Goal: Information Seeking & Learning: Find specific fact

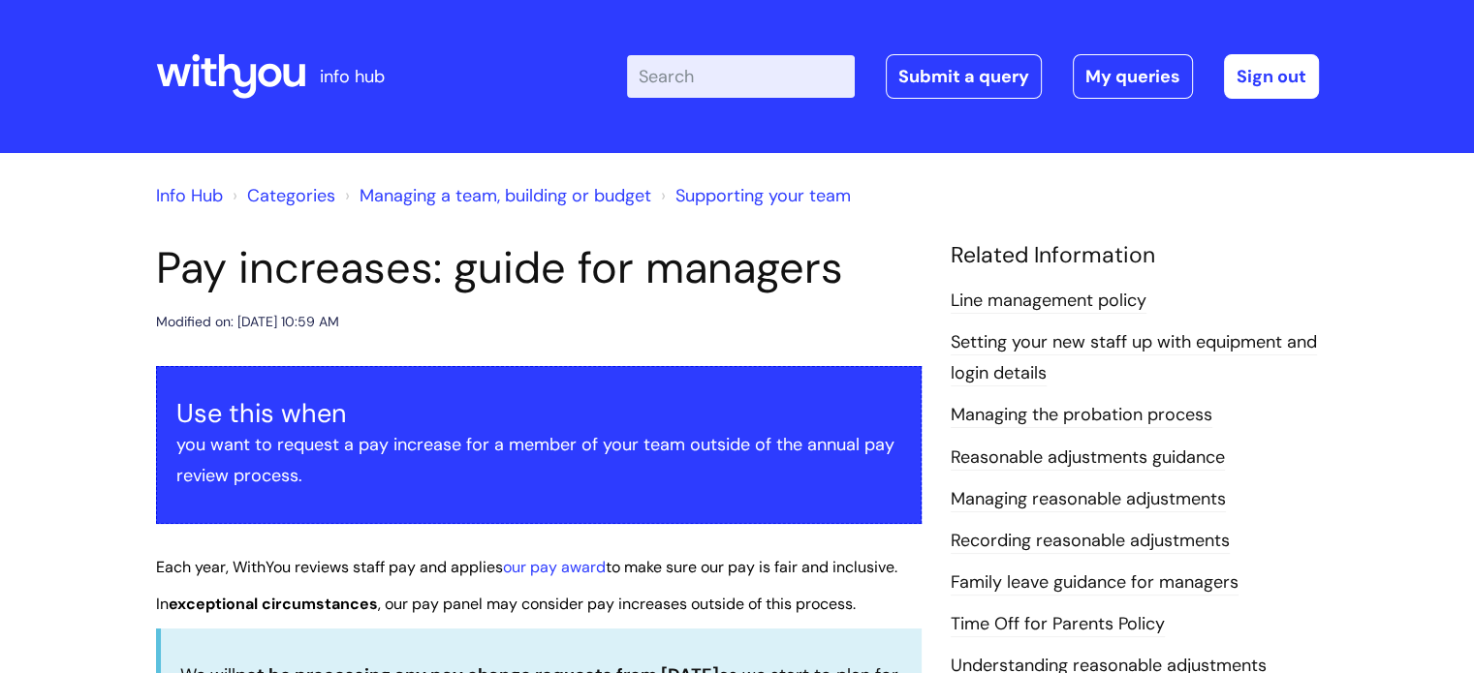
click at [728, 85] on input "Enter your search term here..." at bounding box center [741, 76] width 228 height 43
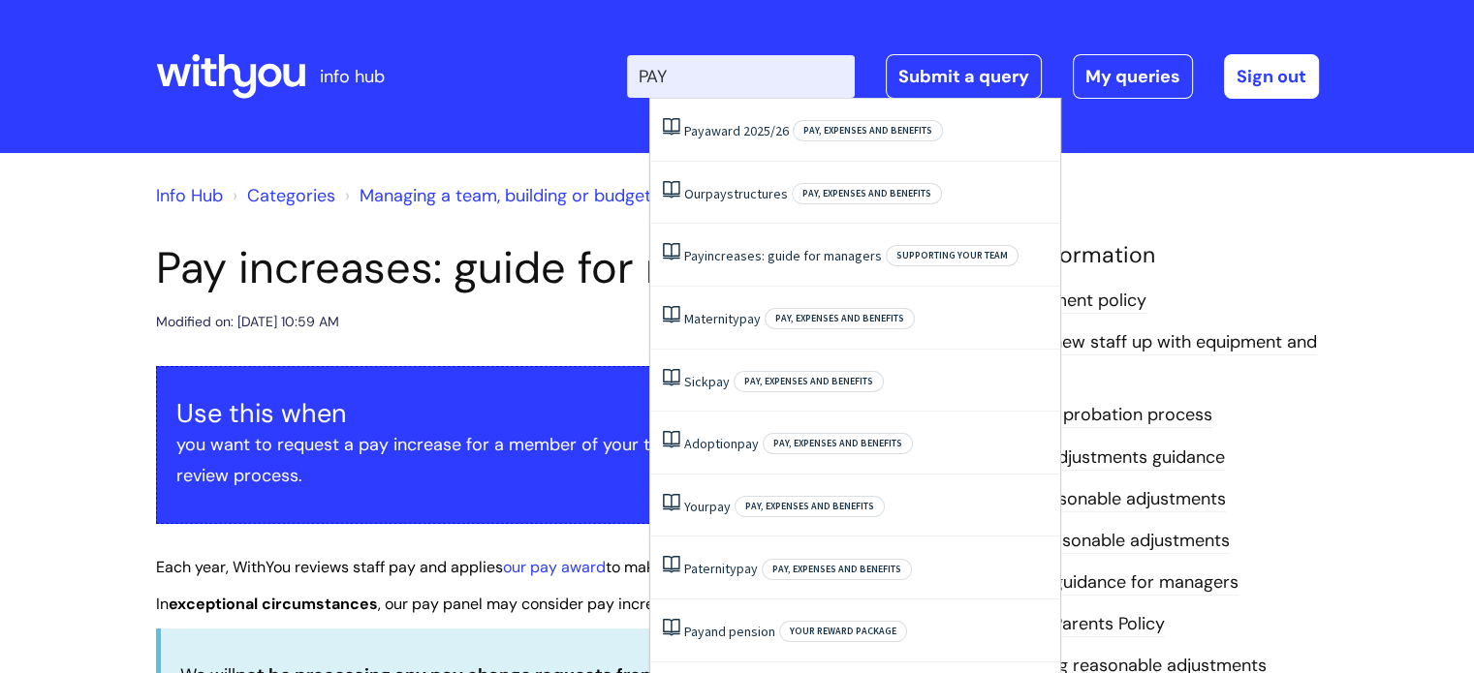
type input "PAY"
click button "Search" at bounding box center [0, 0] width 0 height 0
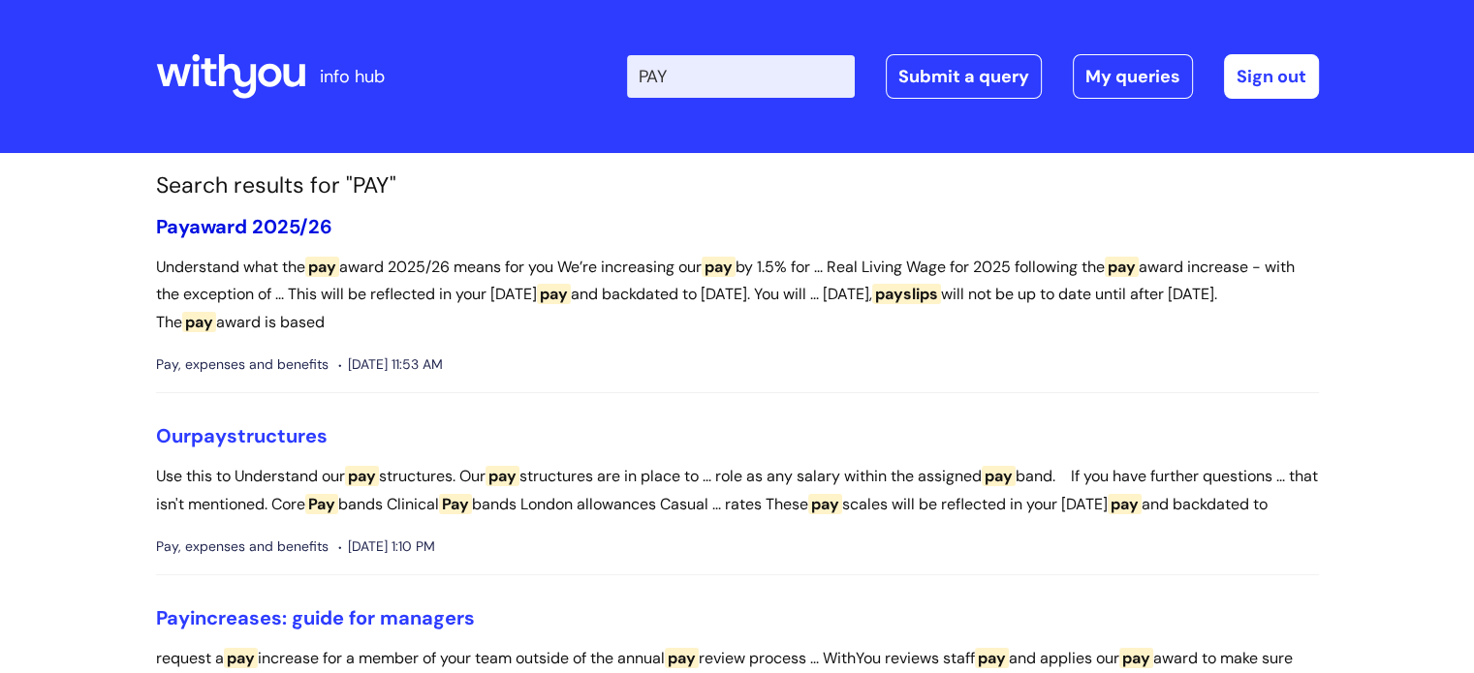
click at [300, 224] on link "Pay award 2025/26" at bounding box center [244, 226] width 176 height 25
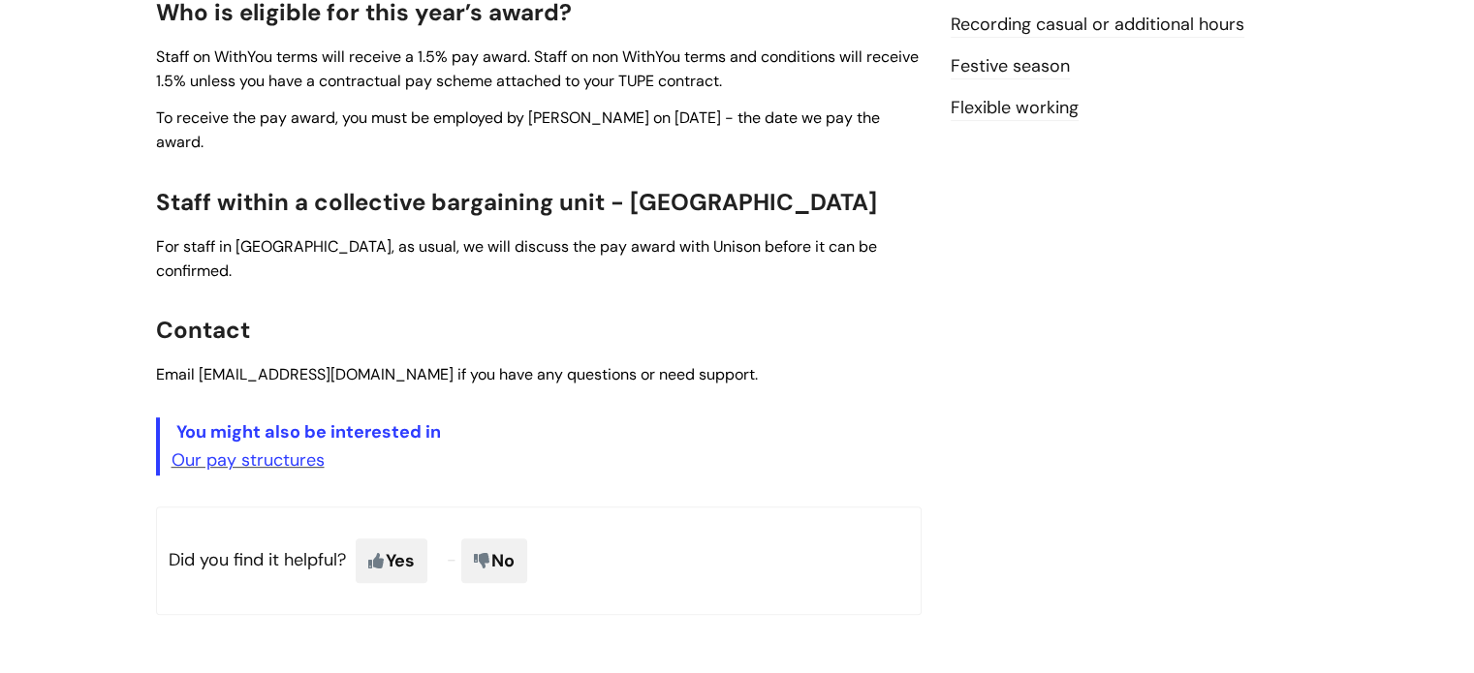
scroll to position [822, 0]
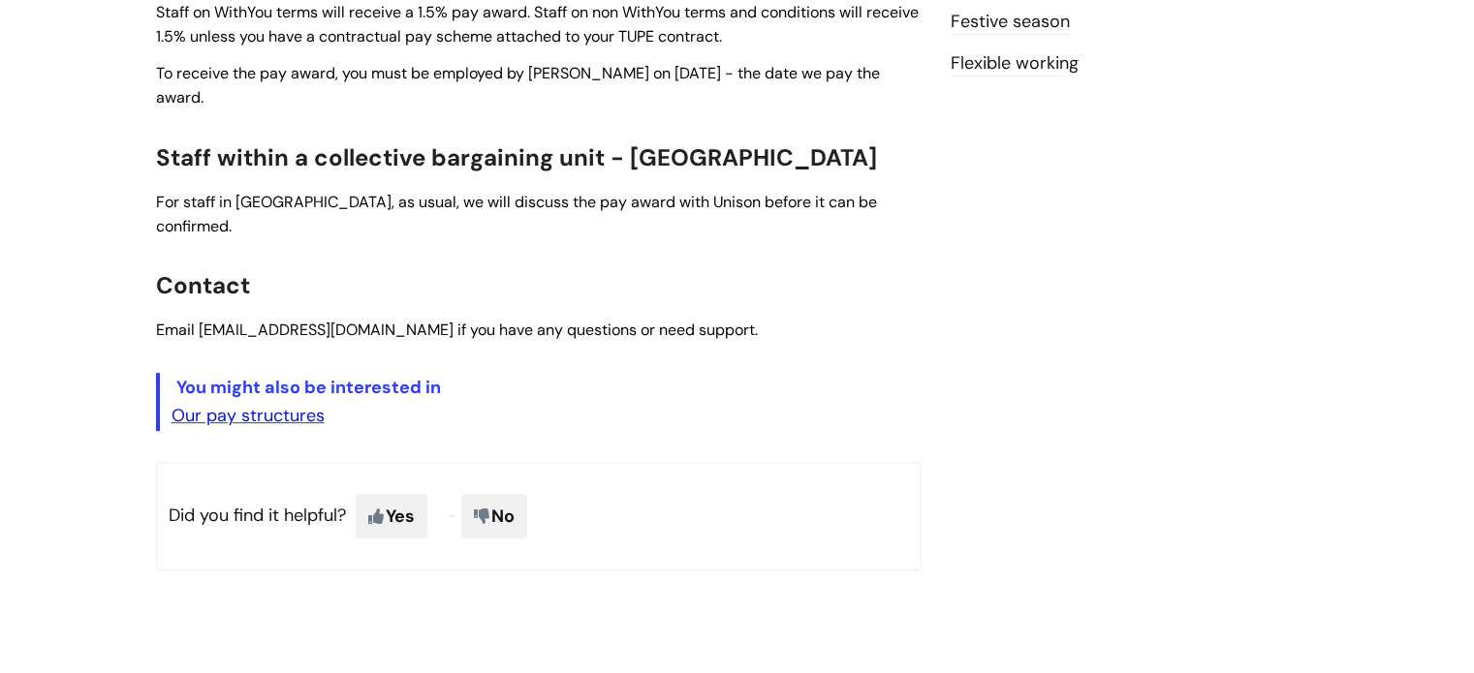
click at [312, 404] on link "Our pay structures" at bounding box center [247, 415] width 153 height 23
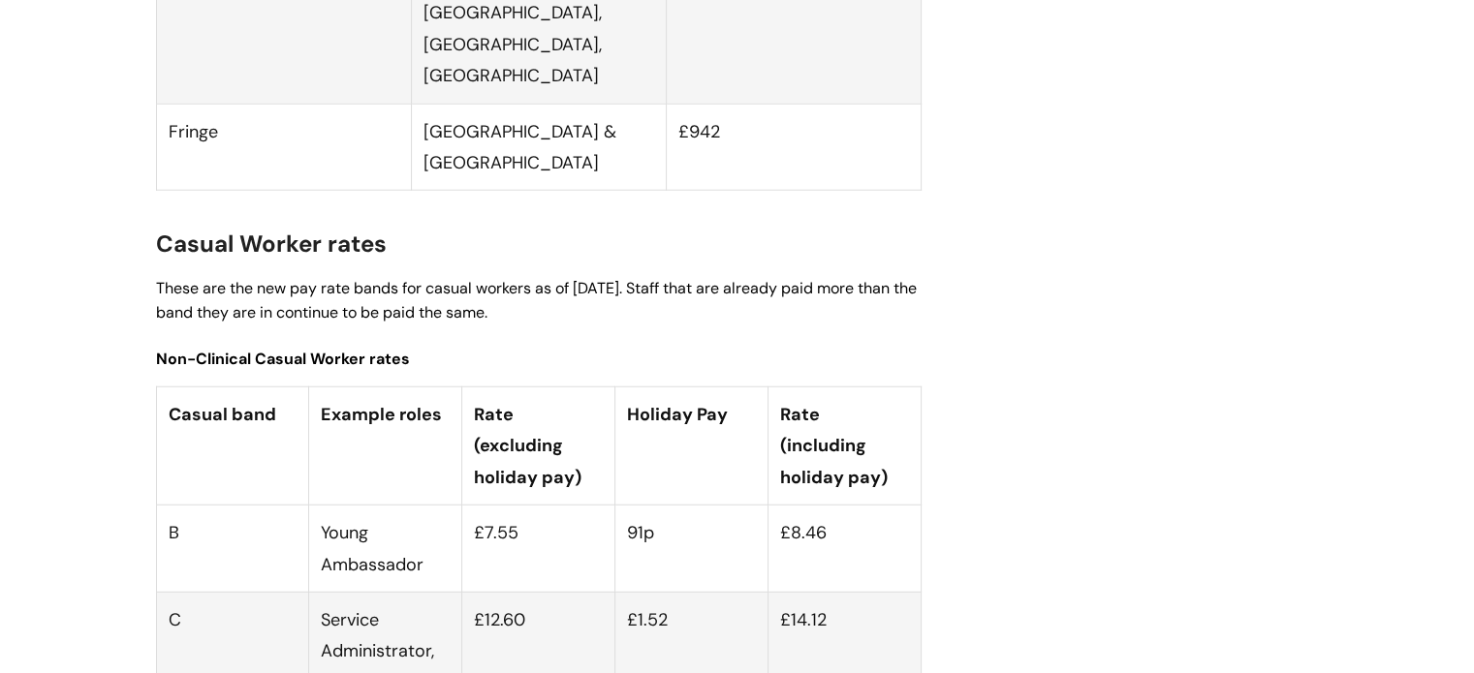
scroll to position [5181, 0]
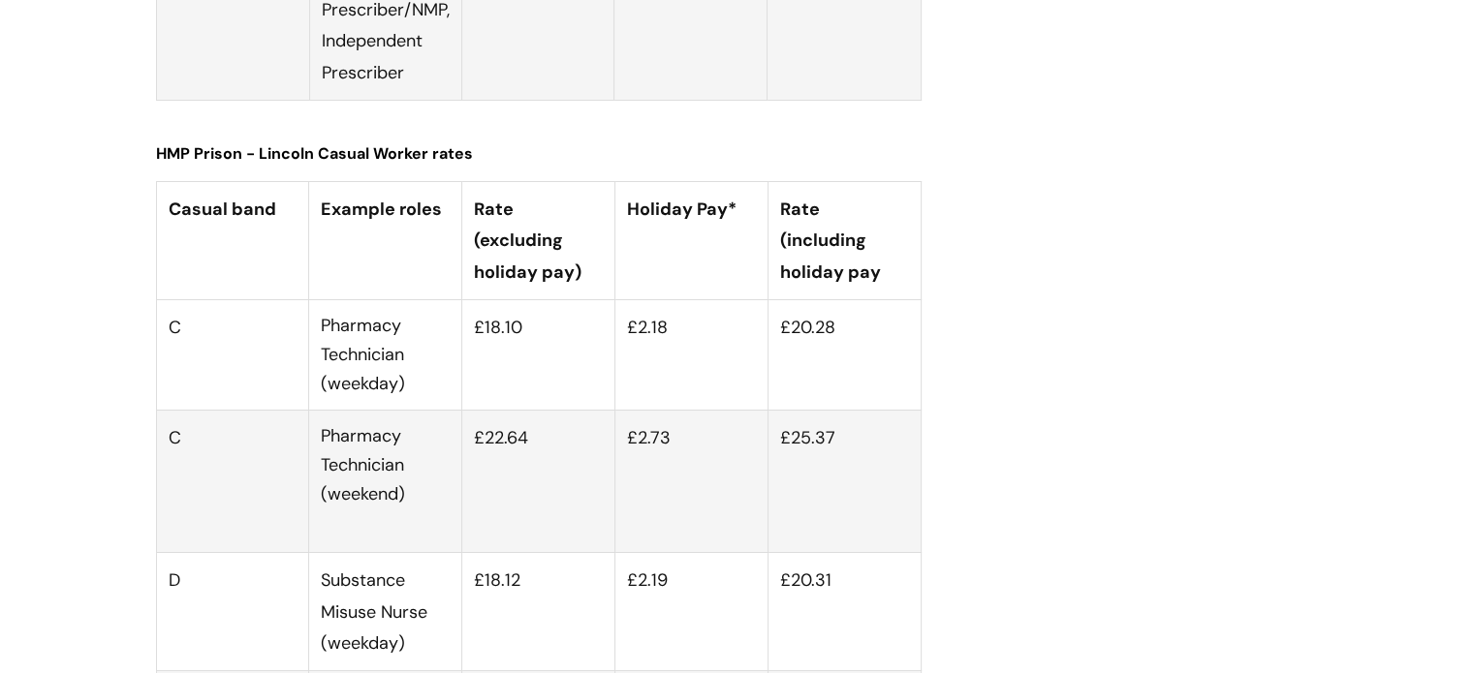
scroll to position [7175, 0]
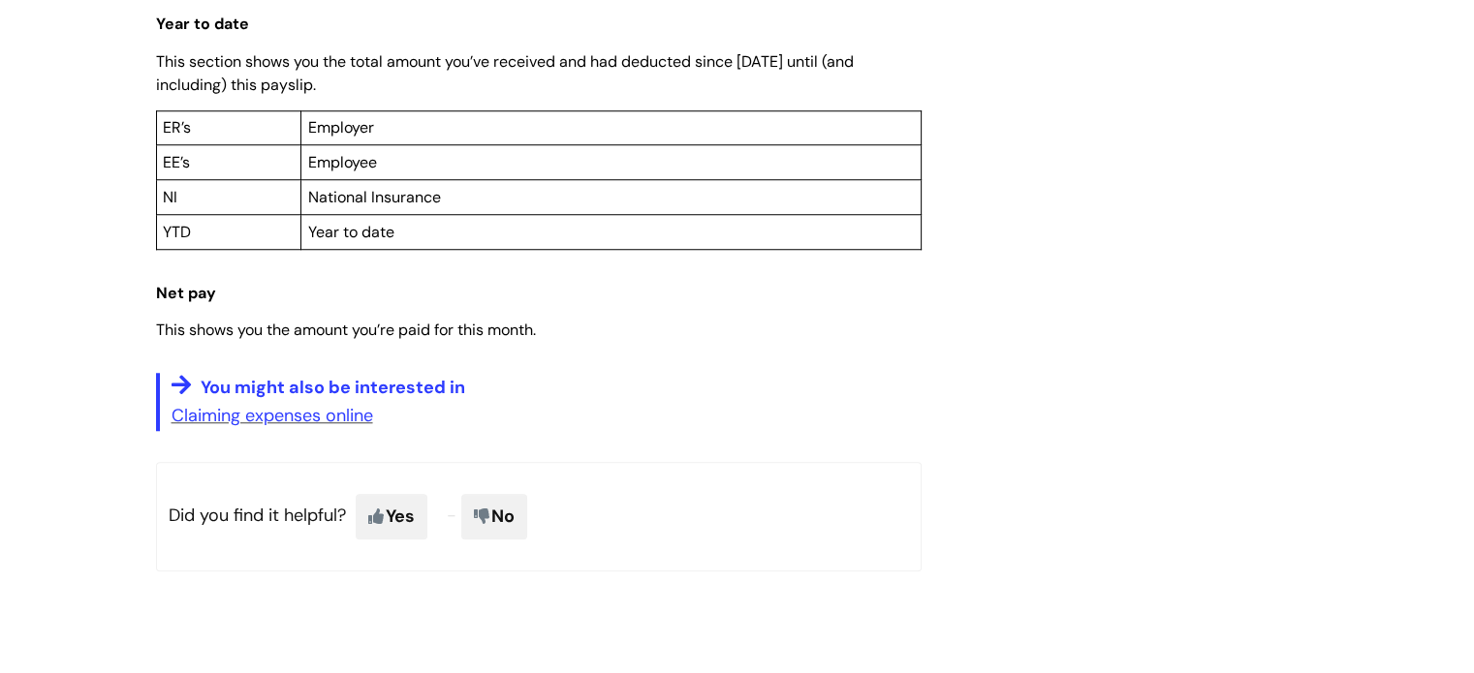
scroll to position [1579, 0]
